Goal: Task Accomplishment & Management: Use online tool/utility

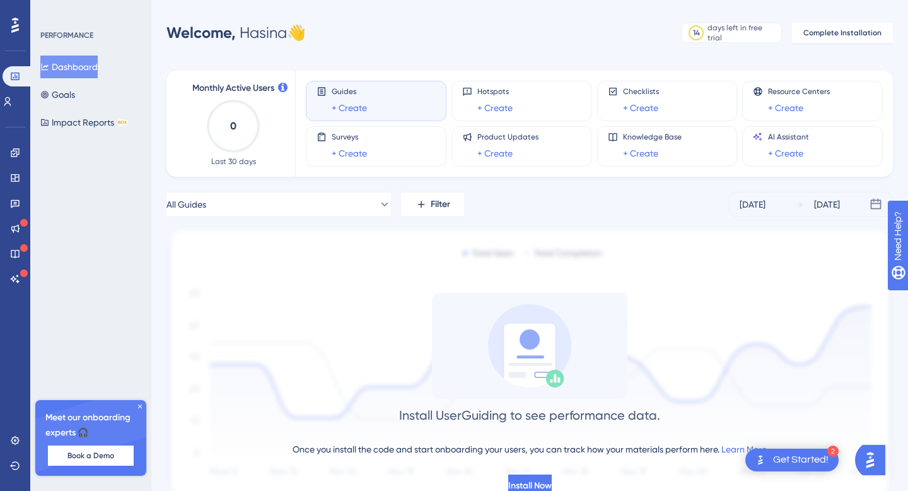
scroll to position [49, 0]
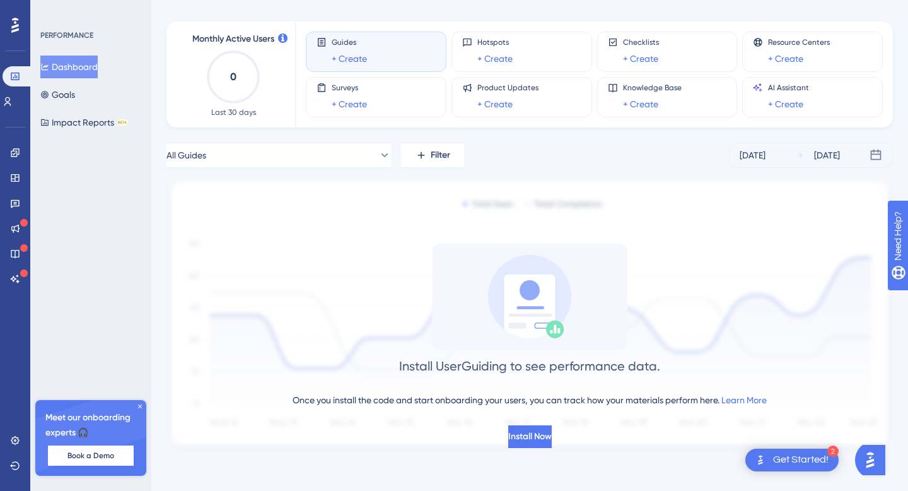
click at [784, 460] on div "Get Started!" at bounding box center [800, 460] width 55 height 14
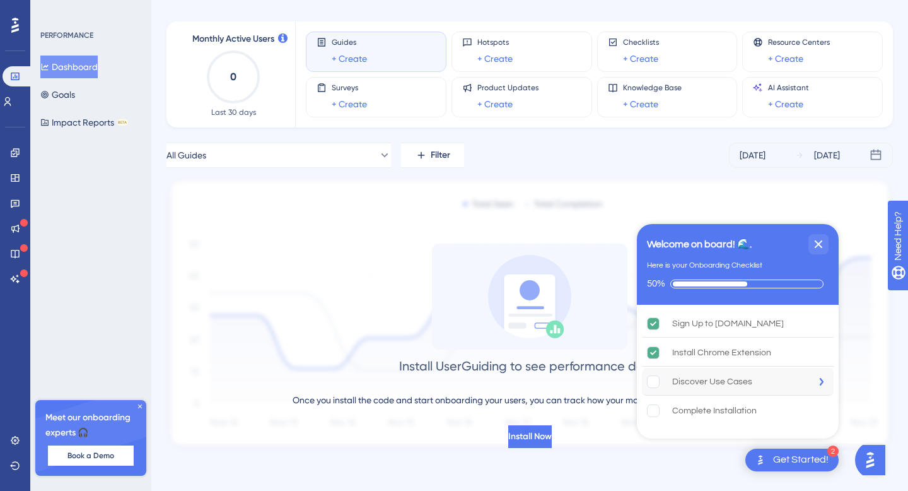
click at [714, 392] on div "Discover Use Cases" at bounding box center [738, 382] width 192 height 28
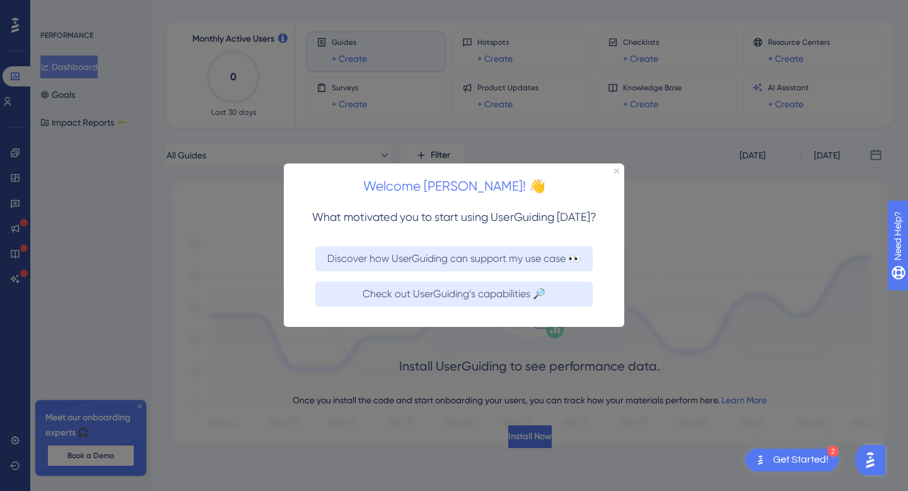
scroll to position [0, 0]
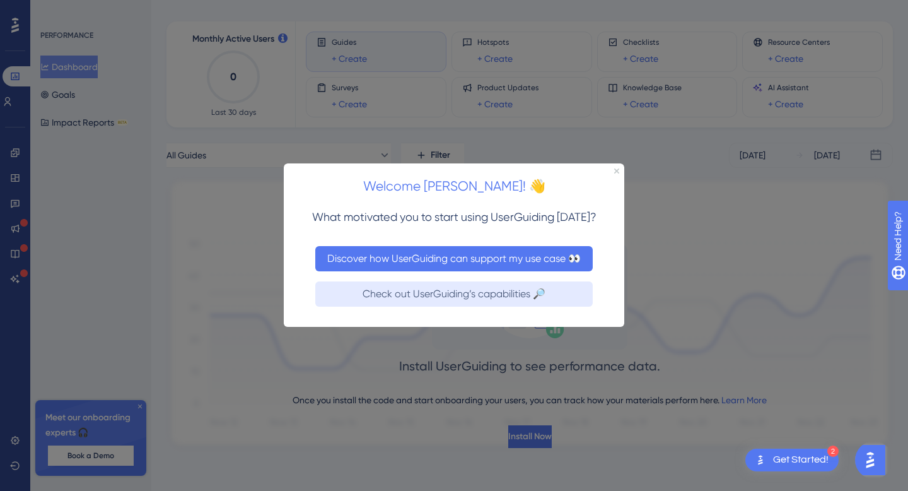
click at [514, 267] on button "Discover how UserGuiding can support my use case 👀" at bounding box center [453, 258] width 277 height 25
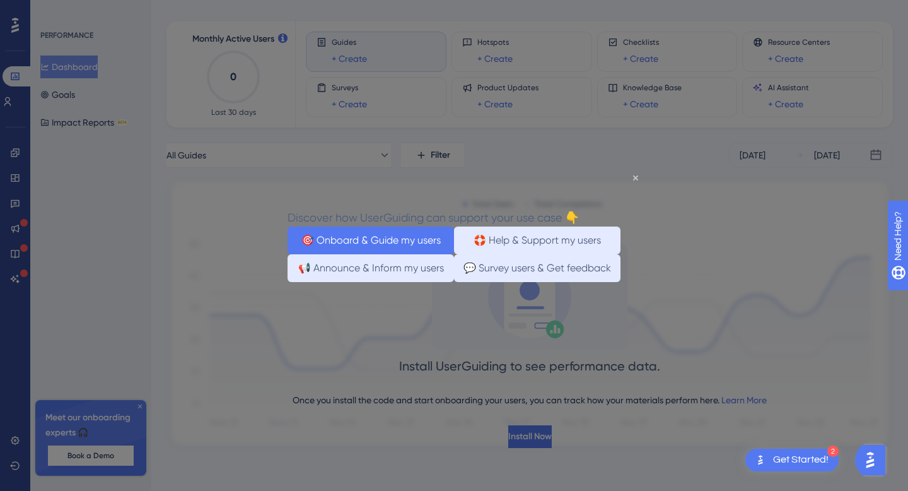
click at [419, 252] on button "🎯 Onboard & Guide my users" at bounding box center [371, 240] width 166 height 28
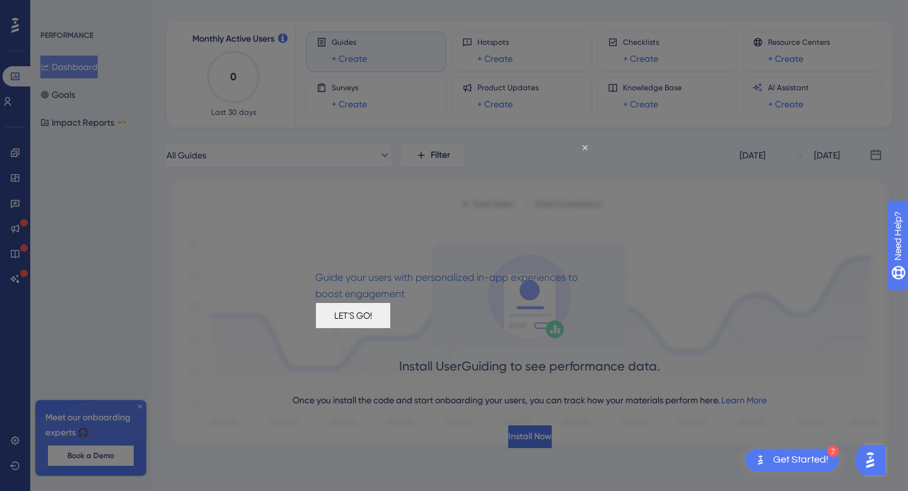
click at [391, 329] on button "LET'S GO!" at bounding box center [353, 315] width 76 height 26
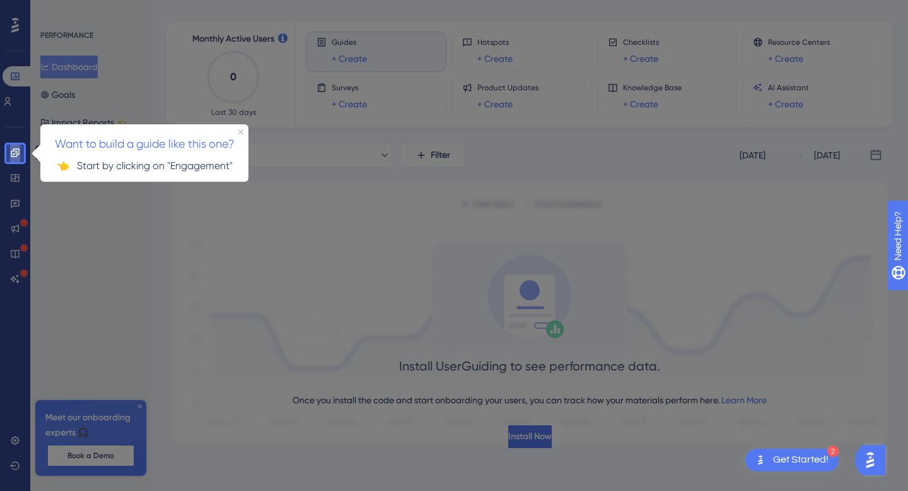
click at [16, 150] on icon at bounding box center [15, 153] width 10 height 10
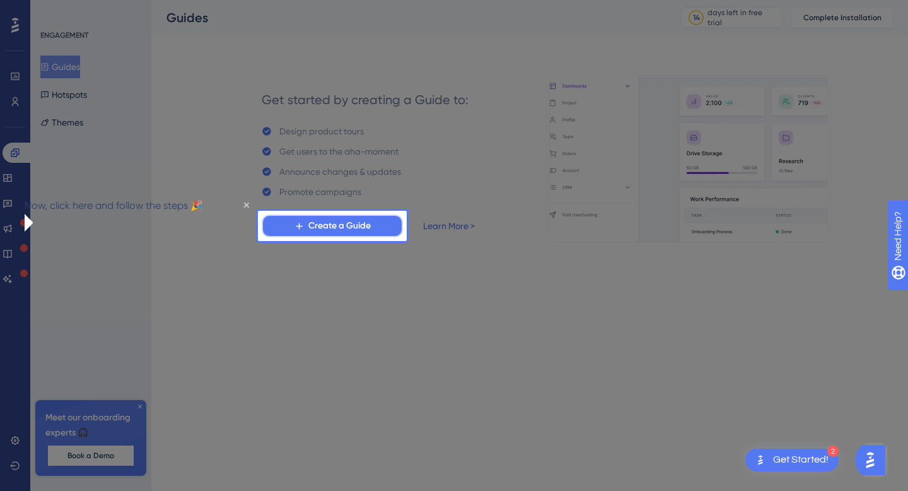
click at [349, 225] on span "Create a Guide" at bounding box center [339, 225] width 62 height 15
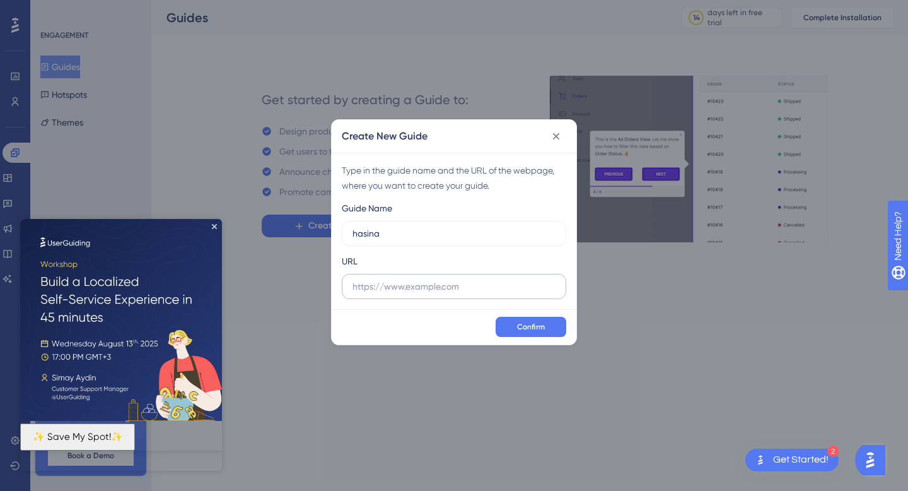
type input "hasina"
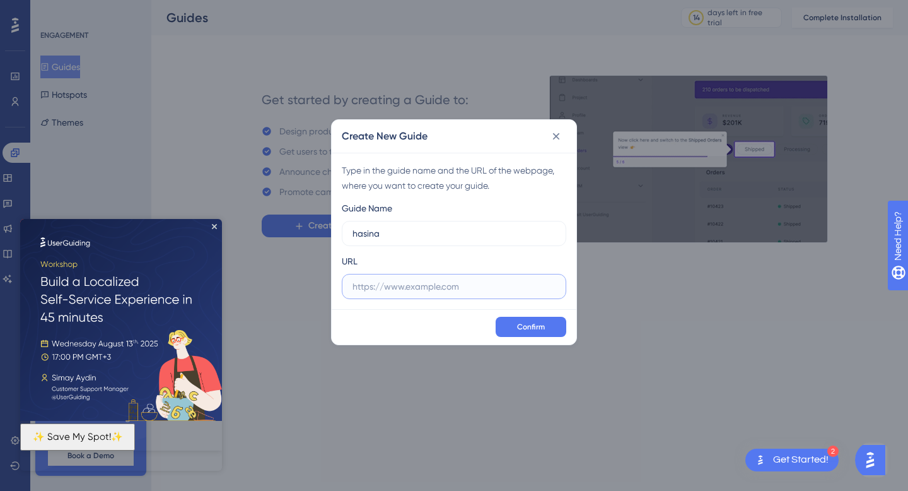
click at [414, 292] on input "text" at bounding box center [453, 286] width 203 height 14
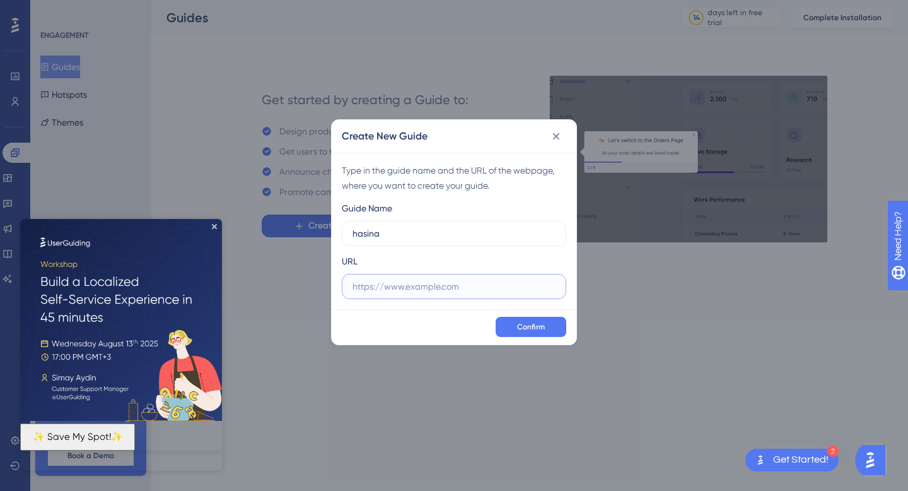
paste input "https://app.facilio.com/maintenance/home/dashboard"
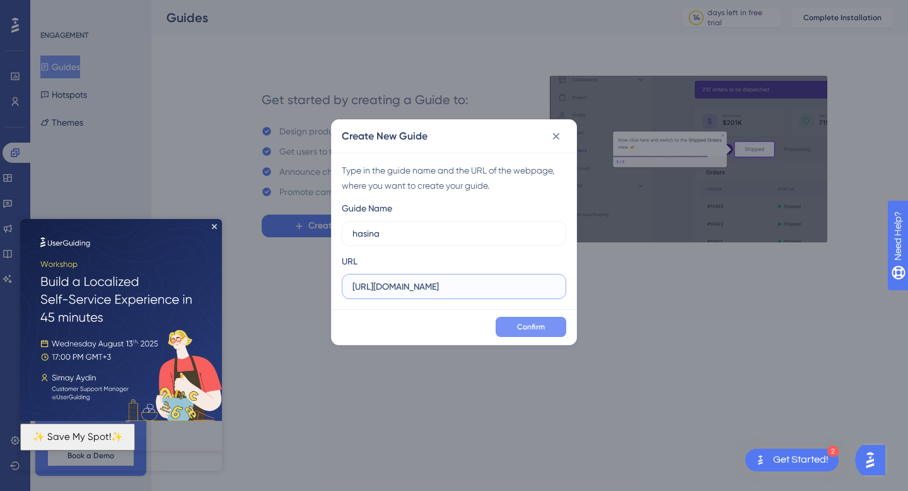
type input "https://app.facilio.com/maintenance/home/dashboard"
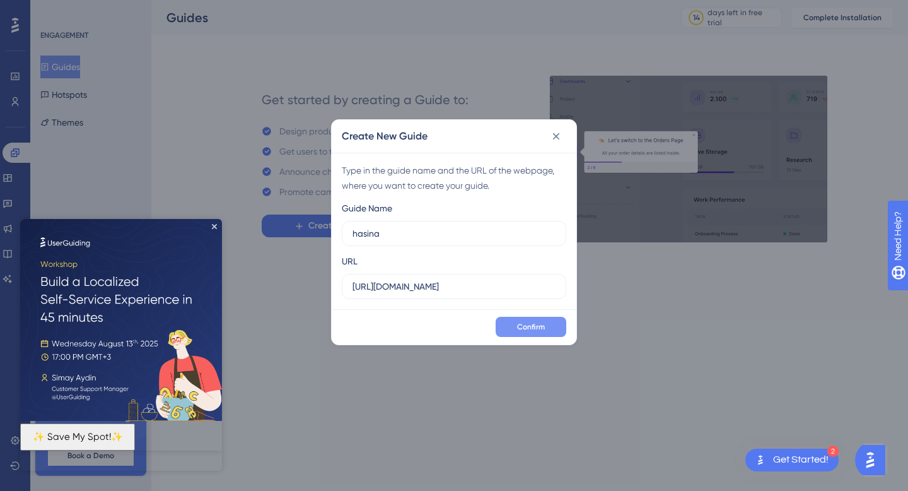
click at [520, 325] on span "Confirm" at bounding box center [531, 327] width 28 height 10
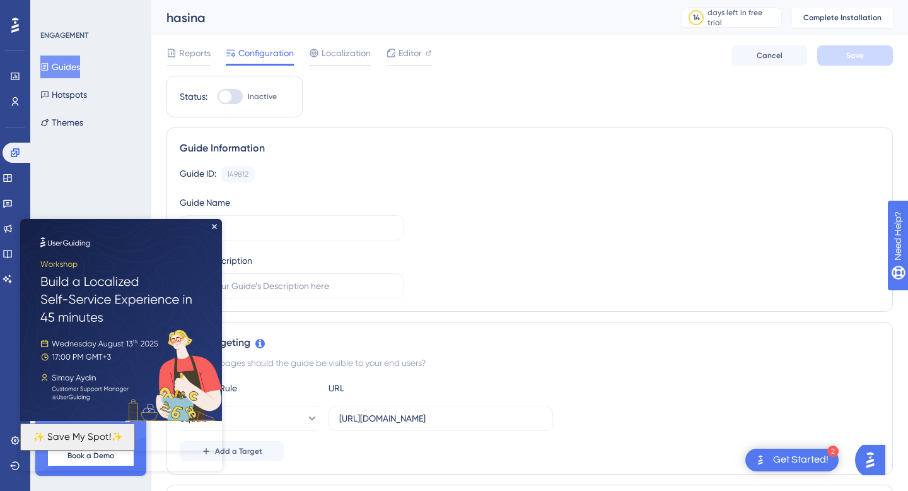
click at [216, 223] on img at bounding box center [121, 320] width 202 height 202
click at [212, 226] on icon "Close Preview" at bounding box center [214, 226] width 5 height 5
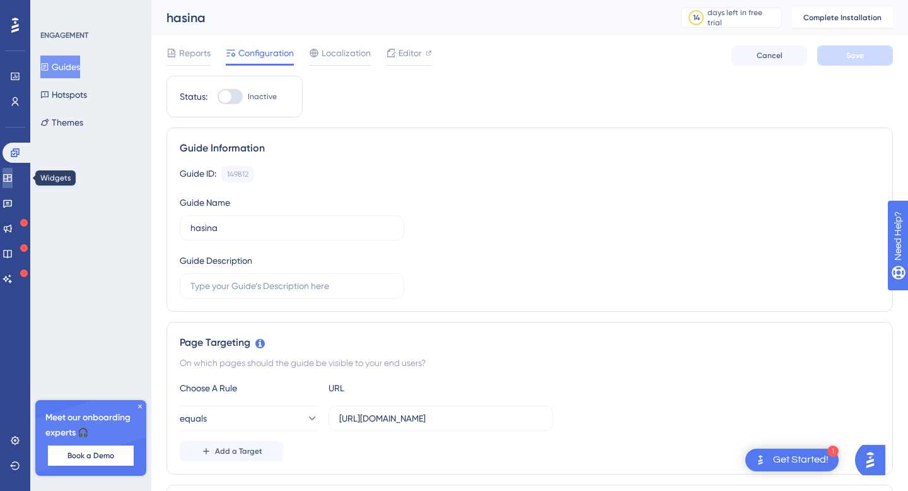
click at [12, 183] on link at bounding box center [8, 178] width 10 height 20
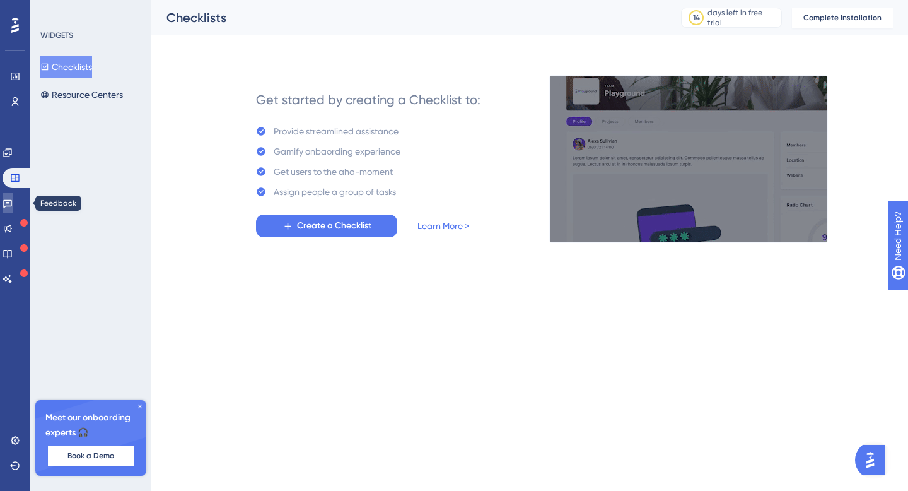
click at [13, 199] on icon at bounding box center [8, 203] width 10 height 10
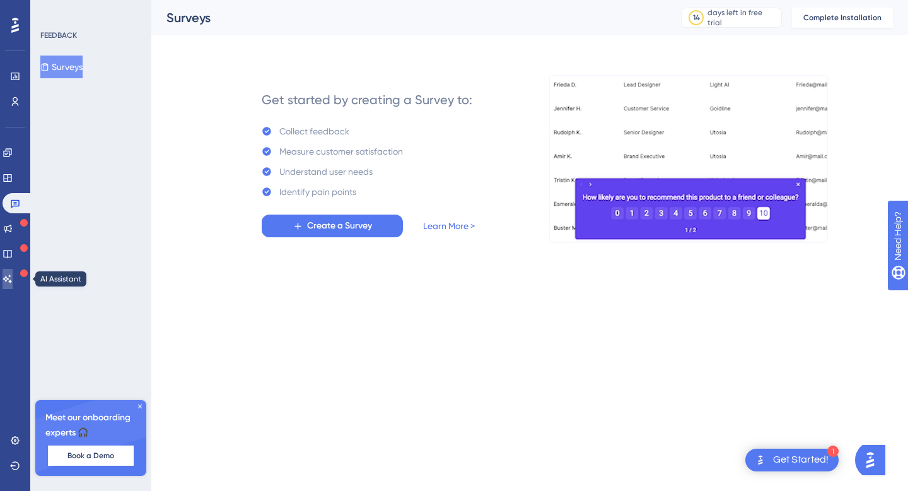
click at [13, 276] on icon at bounding box center [8, 279] width 10 height 10
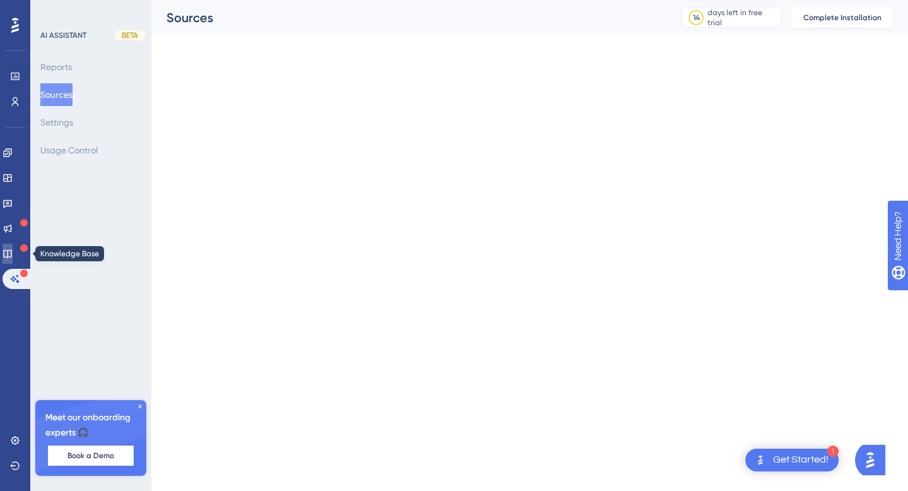
click at [13, 255] on icon at bounding box center [8, 253] width 10 height 10
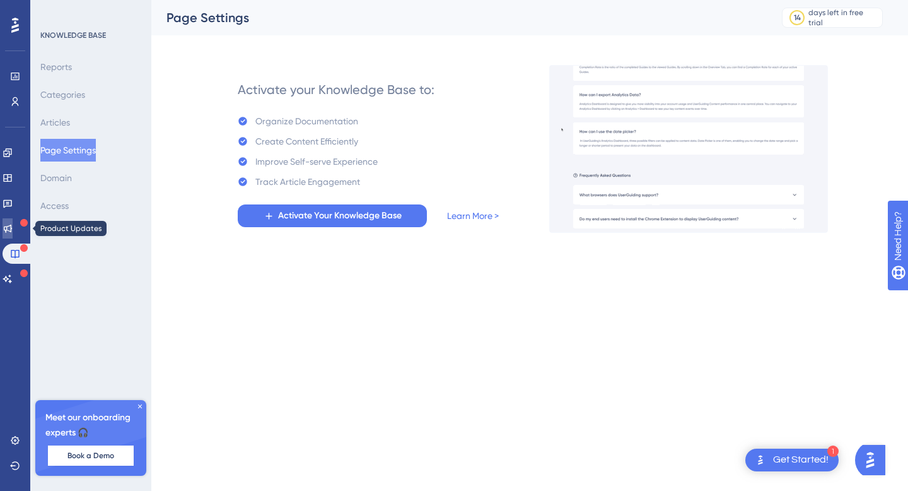
click at [13, 233] on link at bounding box center [8, 228] width 10 height 20
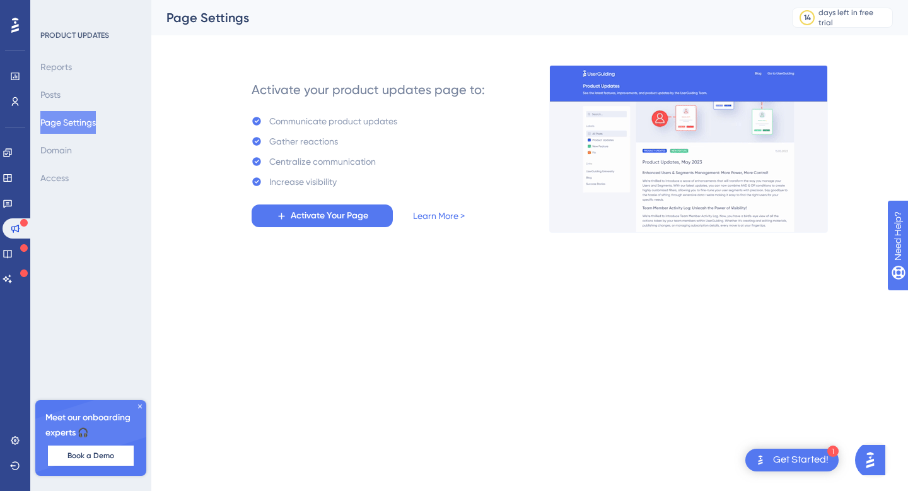
click at [139, 407] on icon at bounding box center [140, 406] width 8 height 8
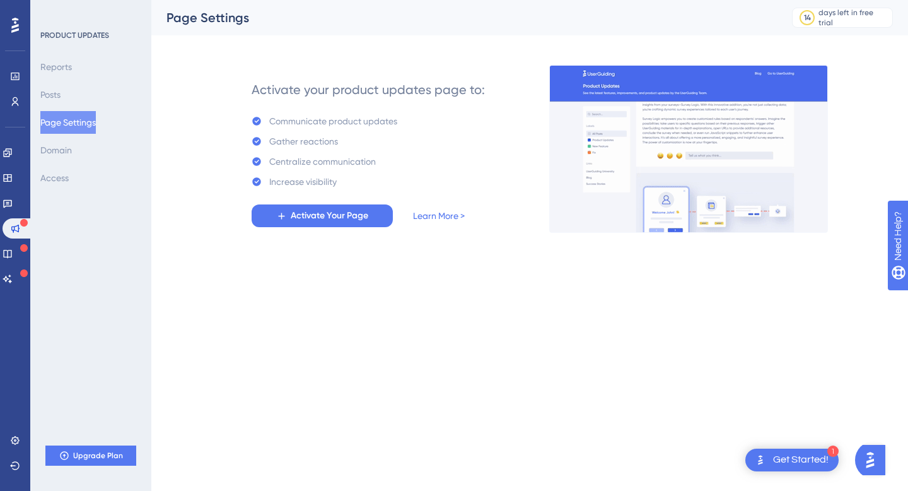
click at [816, 457] on div "Get Started!" at bounding box center [800, 460] width 55 height 14
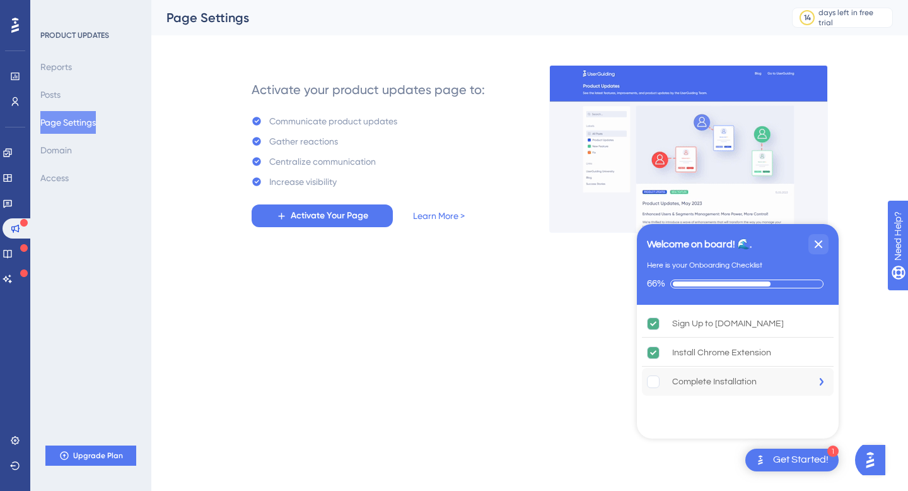
click at [731, 388] on div "Complete Installation" at bounding box center [714, 381] width 84 height 15
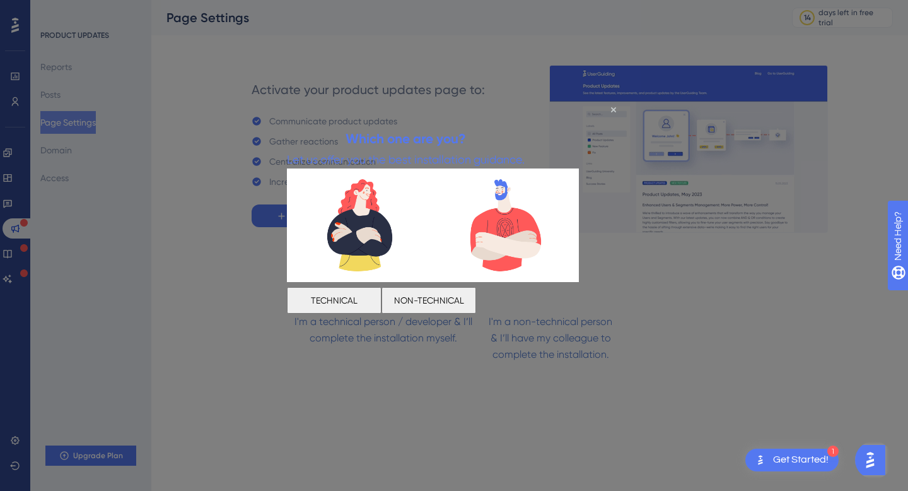
click at [376, 301] on button "TECHNICAL" at bounding box center [334, 299] width 95 height 26
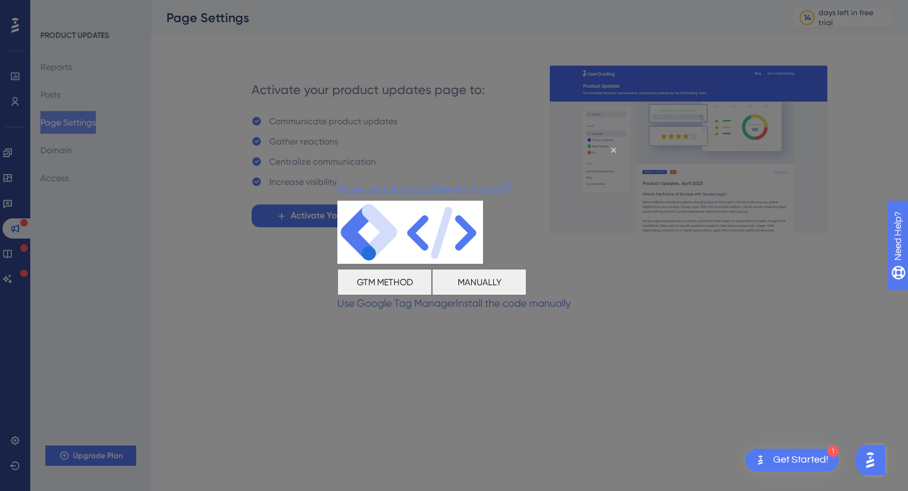
click at [527, 293] on button "MANUALLY" at bounding box center [479, 282] width 95 height 26
